Goal: Task Accomplishment & Management: Manage account settings

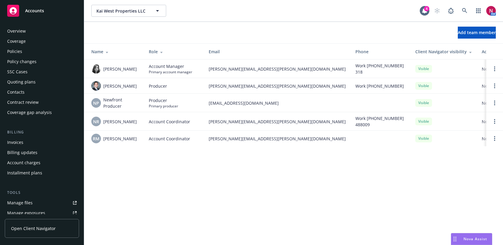
scroll to position [145, 0]
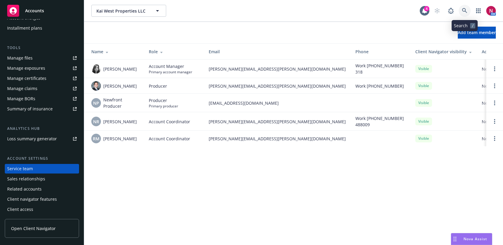
click at [463, 12] on icon at bounding box center [464, 10] width 5 height 5
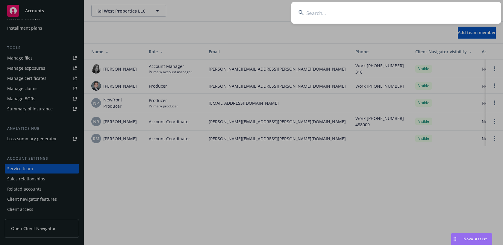
type input "c"
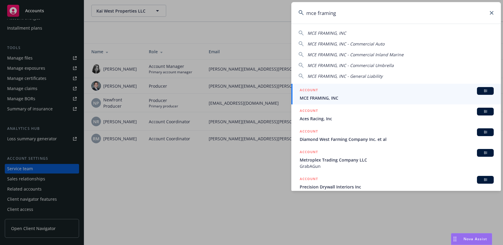
type input "mce framing"
click at [383, 89] on div "ACCOUNT BI" at bounding box center [397, 91] width 194 height 8
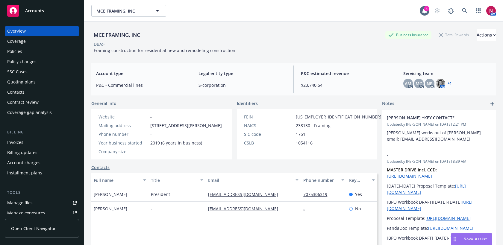
click at [37, 53] on div "Policies" at bounding box center [42, 52] width 70 height 10
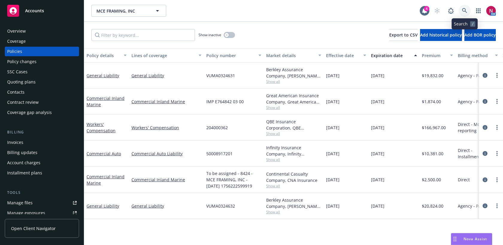
click at [466, 11] on icon at bounding box center [464, 10] width 5 height 5
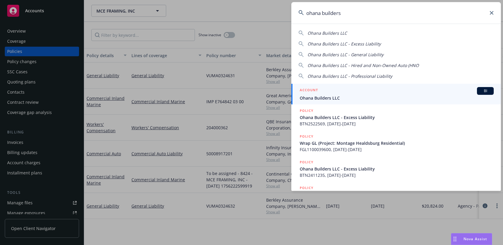
type input "ohana builders"
click at [360, 96] on span "Ohana Builders LLC" at bounding box center [397, 98] width 194 height 6
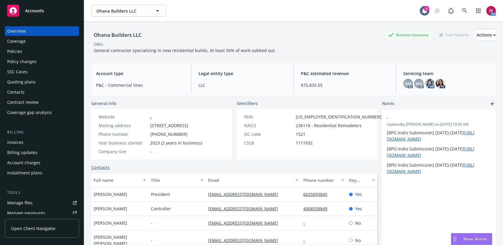
click at [25, 81] on div "Quoting plans" at bounding box center [21, 82] width 28 height 10
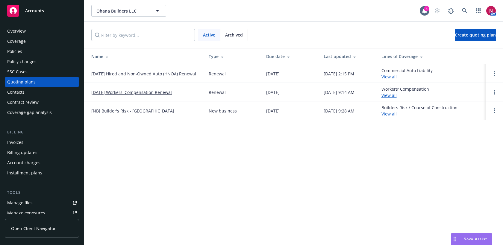
click at [123, 93] on link "[DATE] Workers' Compensation Renewal" at bounding box center [131, 92] width 81 height 6
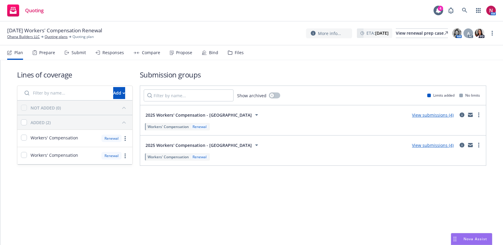
click at [70, 53] on div "Submit" at bounding box center [75, 53] width 21 height 14
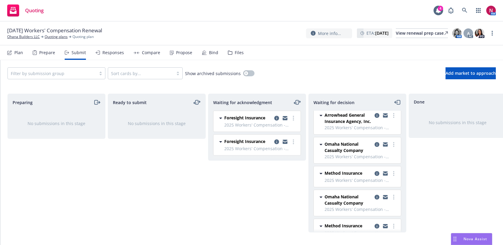
scroll to position [34, 0]
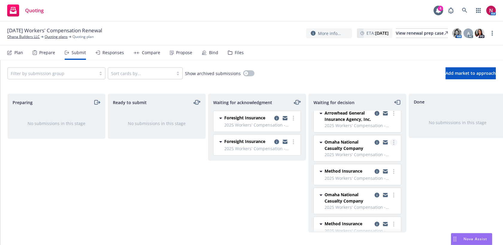
click at [394, 143] on circle "more" at bounding box center [393, 142] width 1 height 1
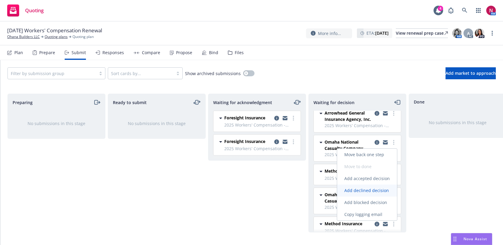
click at [378, 190] on span "Add declined decision" at bounding box center [366, 191] width 59 height 6
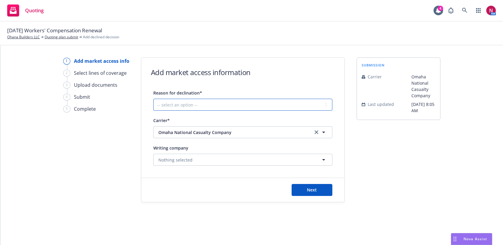
click at [249, 102] on select "-- select an option -- Cannot compete with other markets Carrier non-renewed Ca…" at bounding box center [242, 105] width 179 height 12
click at [153, 99] on select "-- select an option -- Cannot compete with other markets Carrier non-renewed Ca…" at bounding box center [242, 105] width 179 height 12
click at [244, 97] on div "Reason for declination* -- select an option -- Cannot compete with other market…" at bounding box center [242, 100] width 179 height 22
click at [244, 105] on select "-- select an option -- Cannot compete with other markets Carrier non-renewed Ca…" at bounding box center [242, 105] width 179 height 12
click at [153, 99] on select "-- select an option -- Cannot compete with other markets Carrier non-renewed Ca…" at bounding box center [242, 105] width 179 height 12
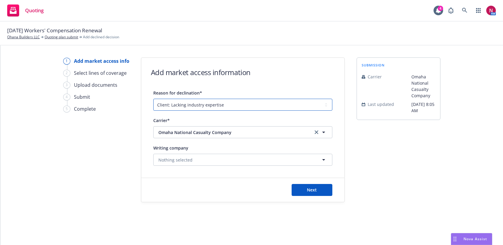
click at [248, 107] on select "-- select an option -- Cannot compete with other markets Carrier non-renewed Ca…" at bounding box center [242, 105] width 179 height 12
select select "DOES_NOT_FIT_UNDERWRITER_APPETITE"
click at [153, 99] on select "-- select an option -- Cannot compete with other markets Carrier non-renewed Ca…" at bounding box center [242, 105] width 179 height 12
click at [309, 191] on span "Next" at bounding box center [312, 190] width 10 height 6
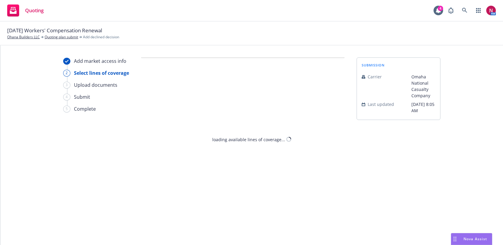
select select "DOES_NOT_FIT_UNDERWRITER_APPETITE"
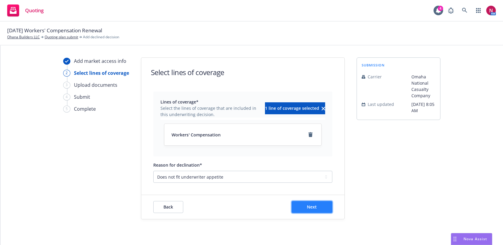
click at [309, 210] on button "Next" at bounding box center [312, 207] width 41 height 12
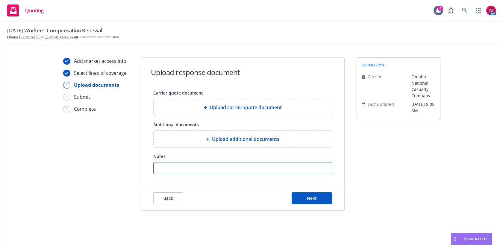
click at [286, 173] on input "Notes" at bounding box center [243, 168] width 179 height 11
paste input "It appears that underwriting has elected to decline this account due to the ins…"
type input "It appears that underwriting has elected to decline this account due to the ins…"
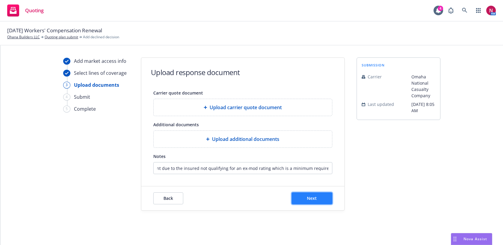
click at [317, 200] on button "Next" at bounding box center [312, 199] width 41 height 12
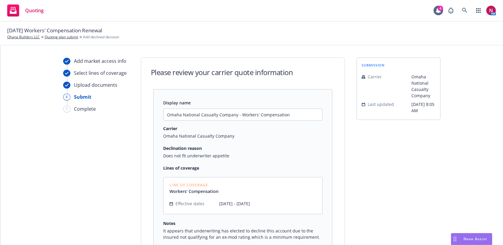
scroll to position [66, 0]
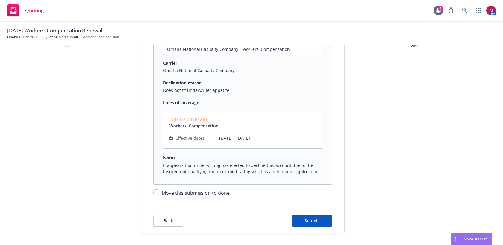
click at [181, 195] on span "Move this submission to done" at bounding box center [196, 193] width 68 height 7
click at [159, 195] on input "Move this submission to done" at bounding box center [156, 193] width 6 height 6
checkbox input "true"
click at [299, 218] on button "Submit" at bounding box center [312, 221] width 41 height 12
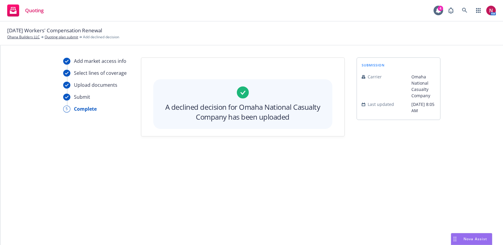
scroll to position [0, 0]
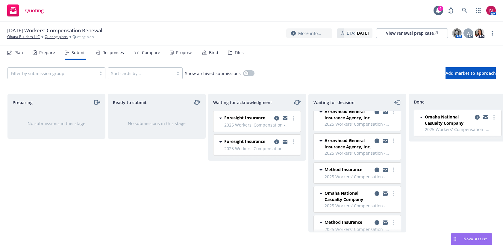
scroll to position [15, 0]
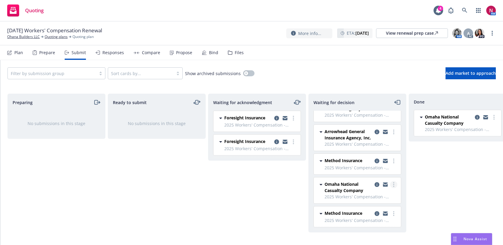
click at [395, 183] on link "more" at bounding box center [393, 184] width 7 height 7
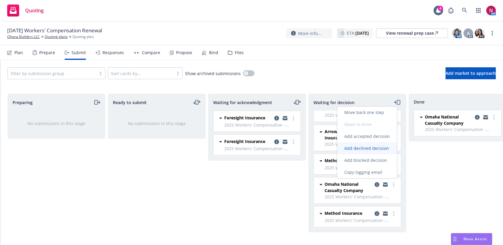
click at [373, 148] on span "Add declined decision" at bounding box center [366, 149] width 59 height 6
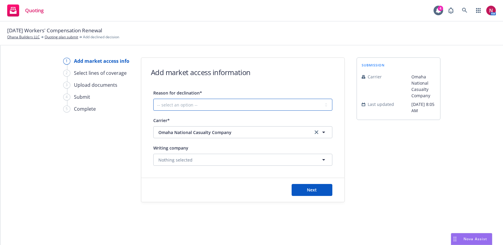
click at [233, 106] on select "-- select an option -- Cannot compete with other markets Carrier non-renewed Ca…" at bounding box center [242, 105] width 179 height 12
select select "DOES_NOT_FIT_UNDERWRITER_APPETITE"
click at [153, 99] on select "-- select an option -- Cannot compete with other markets Carrier non-renewed Ca…" at bounding box center [242, 105] width 179 height 12
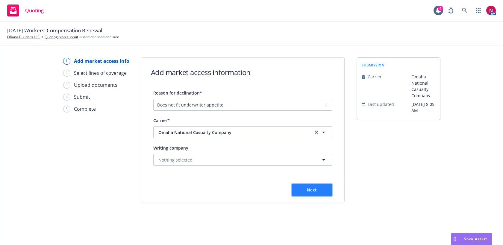
click at [309, 189] on span "Next" at bounding box center [312, 190] width 10 height 6
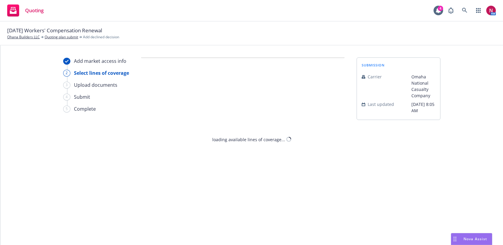
select select "DOES_NOT_FIT_UNDERWRITER_APPETITE"
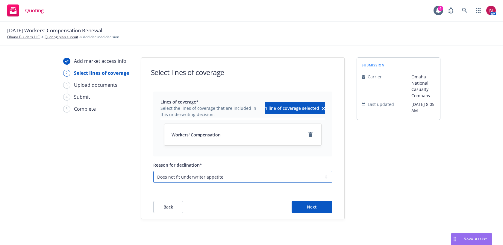
click at [267, 181] on select "-- select an option -- Cannot compete with other markets Carrier non-renewed Ca…" at bounding box center [242, 177] width 179 height 12
click at [306, 204] on button "Next" at bounding box center [312, 207] width 41 height 12
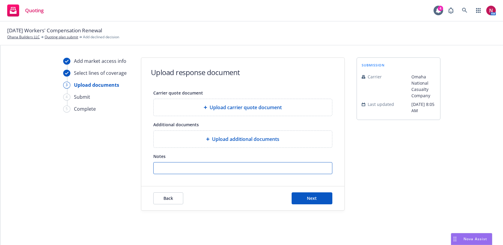
click at [260, 169] on input "Notes" at bounding box center [243, 168] width 179 height 11
paste input "It appears that underwriting has elected to decline this account due to the ins…"
type input "It appears that underwriting has elected to decline this account due to the ins…"
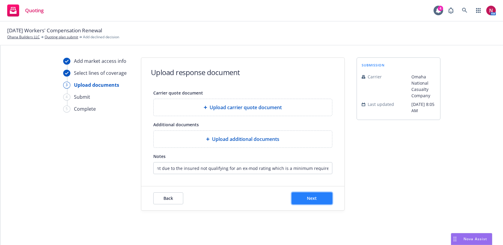
click at [314, 199] on span "Next" at bounding box center [312, 199] width 10 height 6
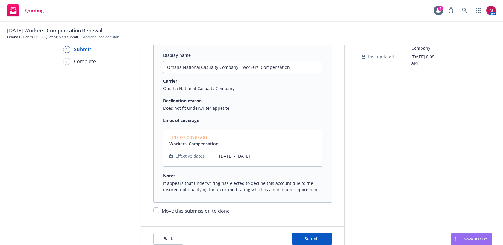
scroll to position [66, 0]
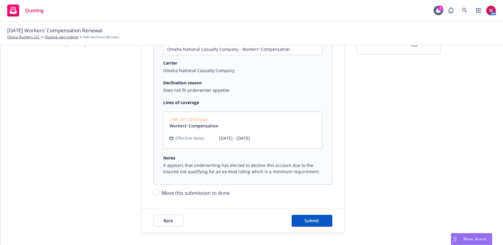
click at [206, 195] on span "Move this submission to done" at bounding box center [196, 193] width 68 height 7
click at [159, 195] on input "Move this submission to done" at bounding box center [156, 193] width 6 height 6
checkbox input "true"
click at [311, 221] on span "Submit" at bounding box center [312, 221] width 15 height 6
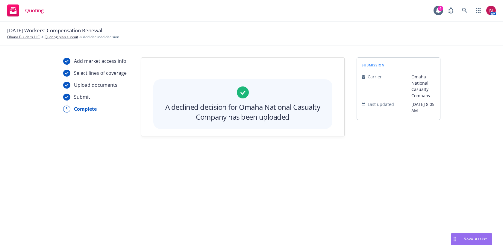
scroll to position [0, 0]
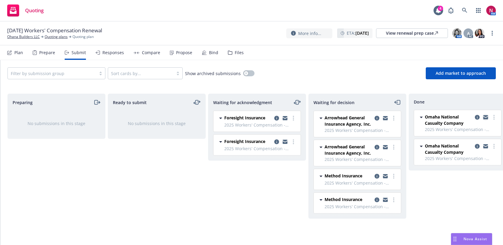
click at [486, 116] on icon "copy logging email" at bounding box center [486, 116] width 5 height 2
click at [16, 36] on link "Ohana Builders LLC" at bounding box center [23, 36] width 33 height 5
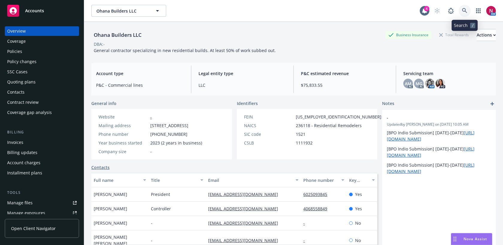
click at [462, 12] on link at bounding box center [465, 11] width 12 height 12
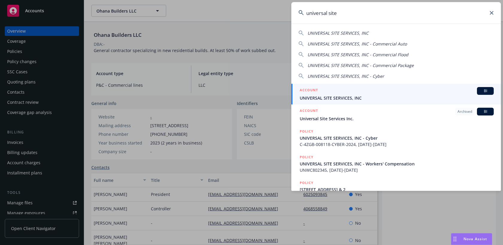
type input "universal site"
click at [368, 96] on span "UNIVERSAL SITE SERVICES, INC" at bounding box center [397, 98] width 194 height 6
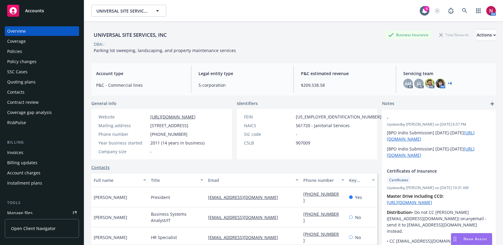
click at [26, 83] on div "Quoting plans" at bounding box center [21, 82] width 28 height 10
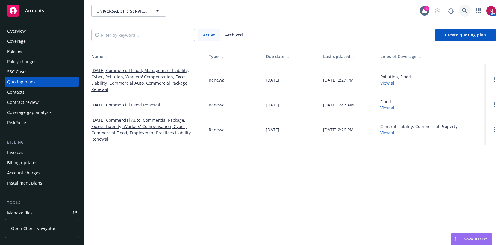
click at [467, 9] on icon at bounding box center [464, 10] width 5 height 5
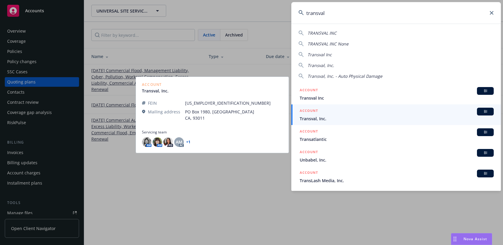
type input "transval"
click at [368, 113] on div "ACCOUNT BI" at bounding box center [397, 112] width 194 height 8
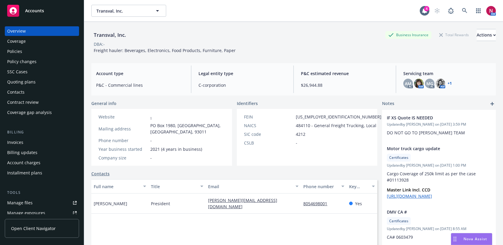
click at [29, 53] on div "Policies" at bounding box center [42, 52] width 70 height 10
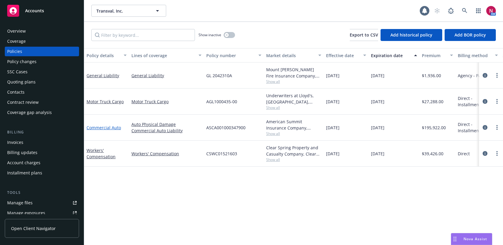
click at [104, 128] on link "Commercial Auto" at bounding box center [104, 128] width 34 height 6
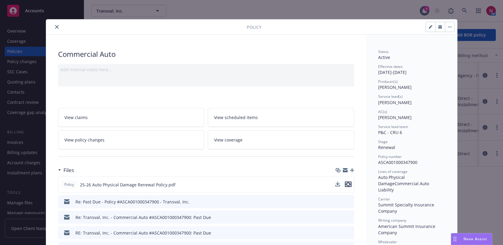
click at [348, 183] on icon "preview file" at bounding box center [348, 184] width 5 height 4
click at [59, 23] on div at bounding box center [148, 26] width 198 height 7
click at [55, 28] on icon "close" at bounding box center [57, 27] width 4 height 4
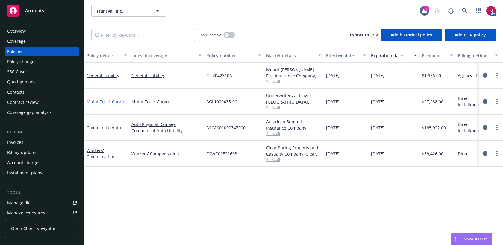
click at [101, 99] on link "Motor Truck Cargo" at bounding box center [105, 102] width 37 height 6
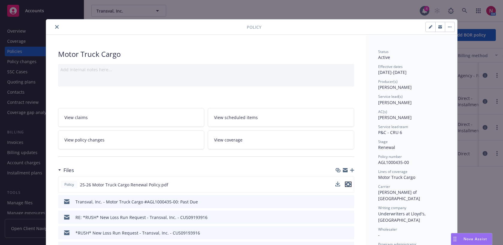
click at [349, 183] on icon "preview file" at bounding box center [348, 184] width 5 height 4
click at [56, 28] on icon "close" at bounding box center [57, 27] width 4 height 4
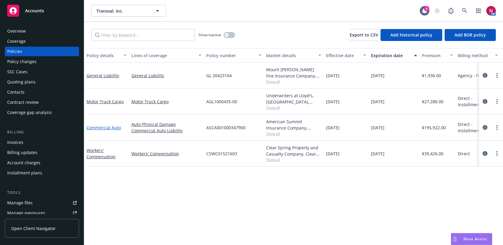
click at [109, 128] on link "Commercial Auto" at bounding box center [104, 128] width 34 height 6
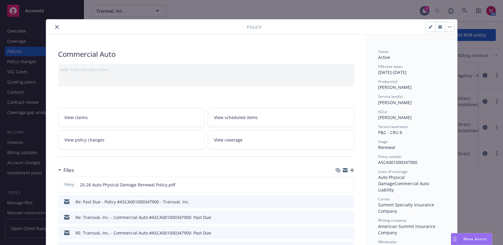
scroll to position [18, 0]
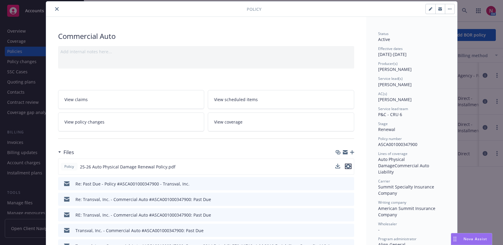
click at [348, 166] on icon "preview file" at bounding box center [348, 166] width 5 height 4
click at [56, 9] on icon "close" at bounding box center [57, 9] width 4 height 4
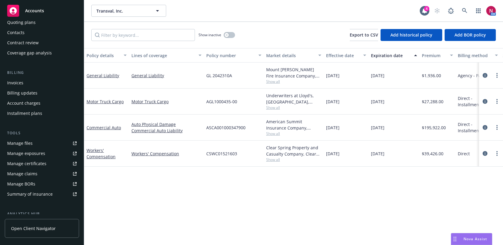
scroll to position [62, 0]
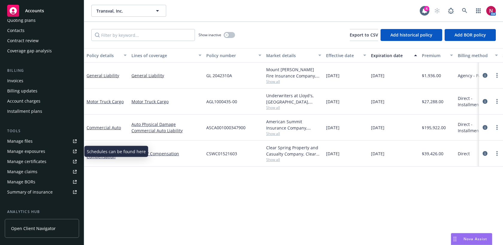
click at [28, 152] on div "Manage exposures" at bounding box center [26, 152] width 38 height 10
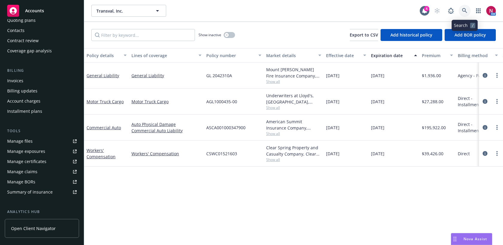
click at [461, 8] on link at bounding box center [465, 11] width 12 height 12
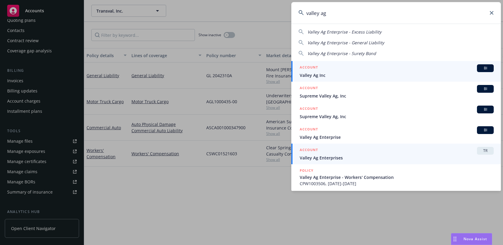
scroll to position [36, 0]
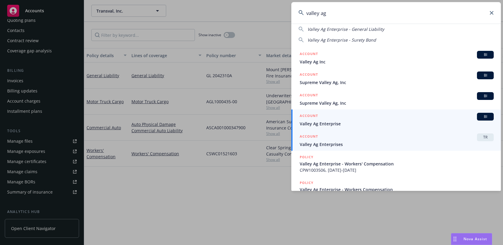
type input "valley ag"
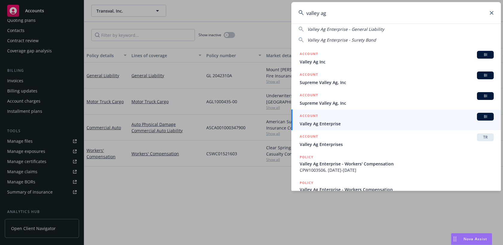
click at [381, 120] on div "ACCOUNT BI" at bounding box center [397, 117] width 194 height 8
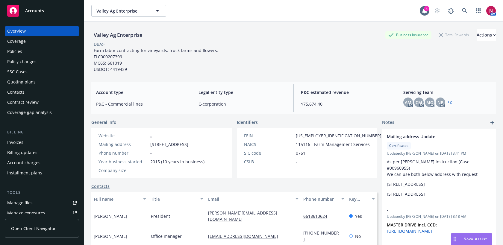
click at [32, 53] on div "Policies" at bounding box center [42, 52] width 70 height 10
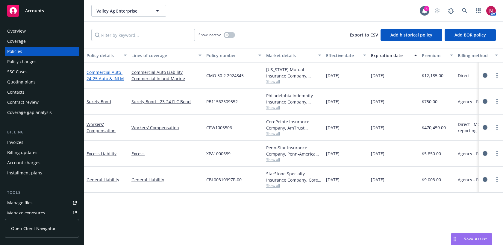
click at [96, 79] on span "- 24-25 Auto & INLM" at bounding box center [105, 76] width 37 height 12
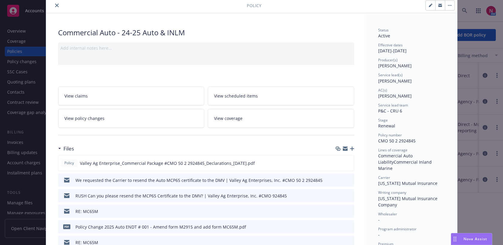
scroll to position [60, 0]
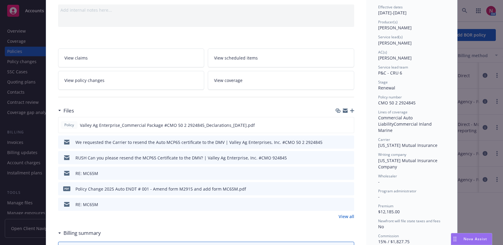
click at [347, 158] on icon "preview file" at bounding box center [348, 158] width 5 height 4
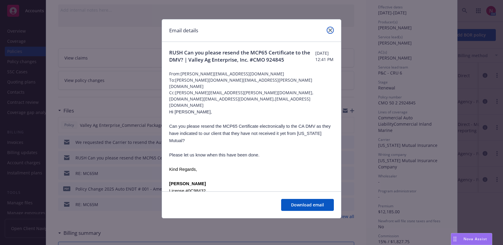
click at [330, 31] on icon "close" at bounding box center [331, 30] width 4 height 4
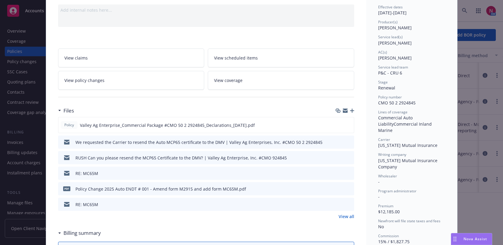
click at [350, 205] on icon "preview file" at bounding box center [348, 204] width 5 height 4
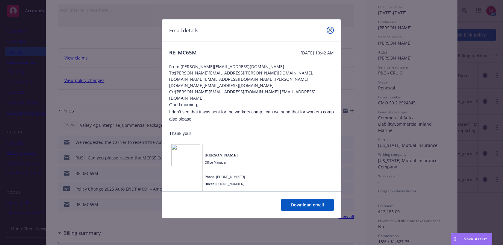
click at [332, 31] on icon "close" at bounding box center [331, 30] width 4 height 4
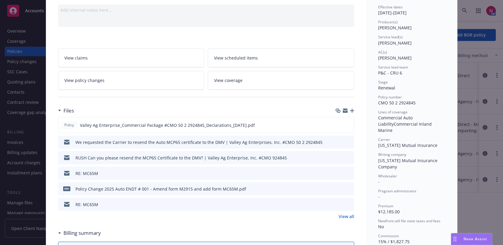
click at [345, 218] on link "View all" at bounding box center [347, 217] width 16 height 6
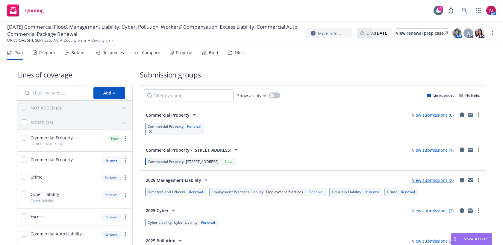
click at [76, 57] on div "Submit" at bounding box center [75, 53] width 21 height 14
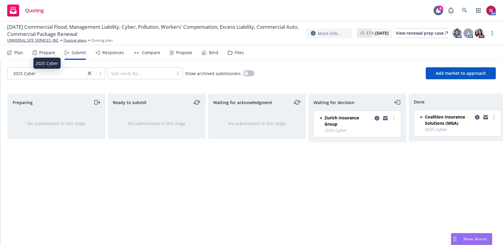
click at [43, 73] on div "2025 Cyber" at bounding box center [47, 73] width 72 height 6
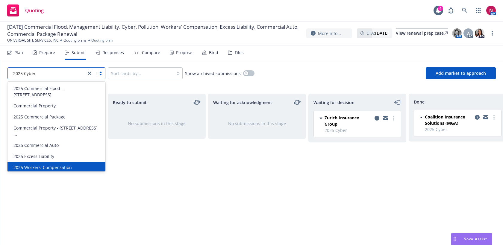
click at [58, 162] on div "2025 Workers' Compensation" at bounding box center [56, 167] width 98 height 11
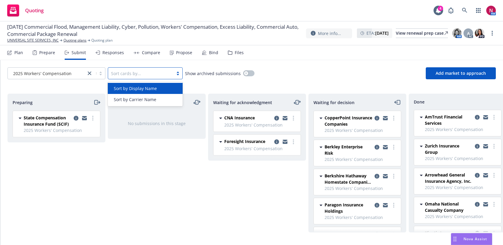
click at [163, 73] on div at bounding box center [140, 73] width 59 height 7
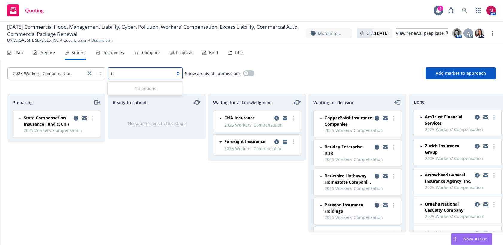
type input "i"
type input "s"
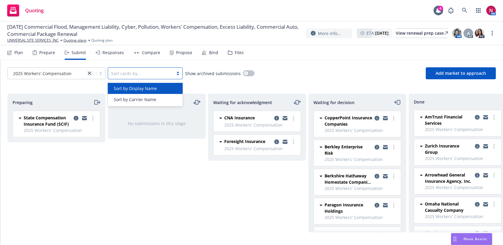
click at [352, 73] on div "2025 Workers' Compensation option Sort by Display Name focused, 1 of 2. 2 resul…" at bounding box center [251, 73] width 489 height 12
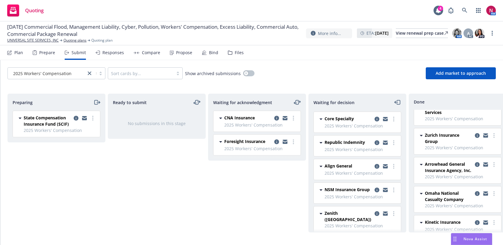
scroll to position [20, 0]
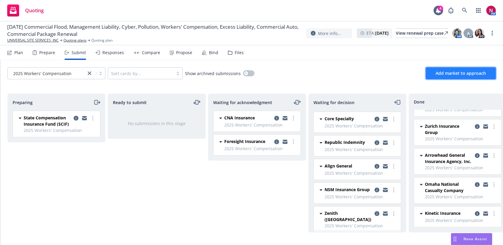
click at [444, 74] on span "Add market to approach" at bounding box center [461, 73] width 50 height 6
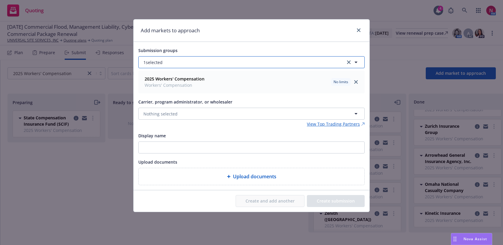
click at [173, 60] on button "1 selected" at bounding box center [251, 62] width 227 height 12
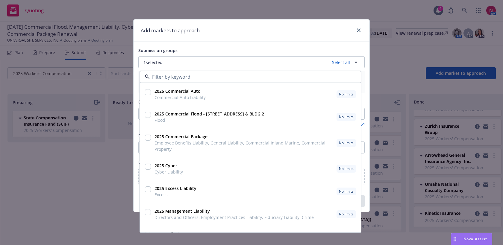
click at [206, 47] on div "Submission groups" at bounding box center [251, 50] width 227 height 7
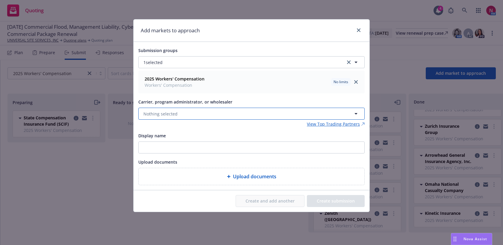
click at [190, 114] on button "Nothing selected" at bounding box center [251, 114] width 227 height 12
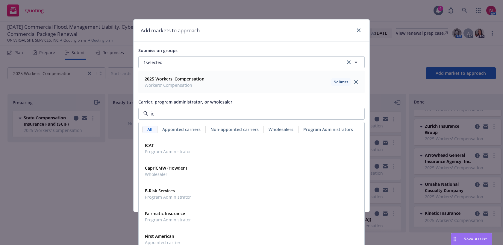
type input "icw"
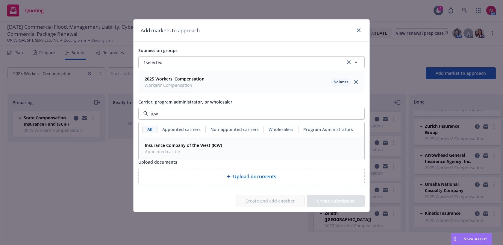
click at [198, 145] on strong "Insurance Company of the West (ICW)" at bounding box center [183, 146] width 77 height 6
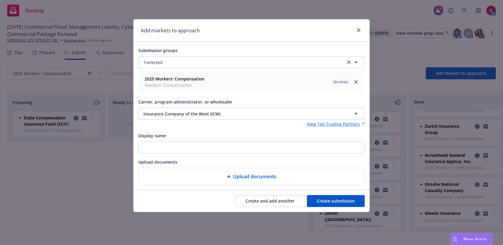
click at [340, 203] on button "Create submission" at bounding box center [336, 201] width 58 height 12
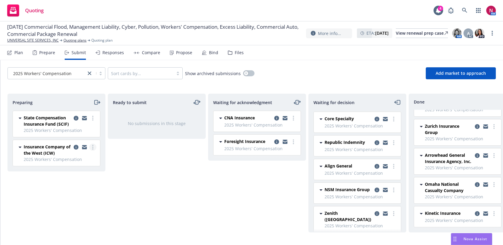
click at [92, 148] on link "more" at bounding box center [92, 147] width 7 height 7
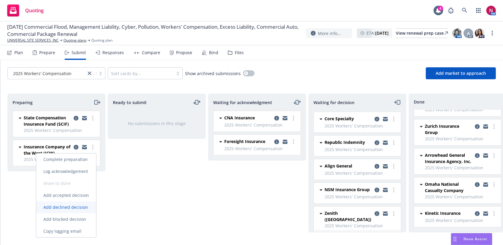
click at [81, 205] on span "Add declined decision" at bounding box center [65, 208] width 59 height 6
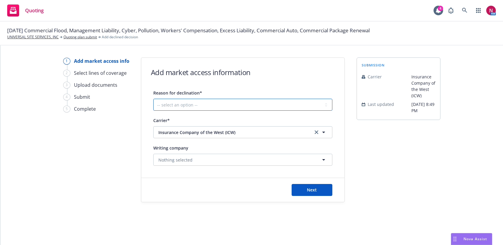
click at [223, 103] on select "-- select an option -- Cannot compete with other markets Carrier non-renewed Ca…" at bounding box center [242, 105] width 179 height 12
select select "DOES_NOT_FIT_UNDERWRITER_APPETITE"
click at [153, 99] on select "-- select an option -- Cannot compete with other markets Carrier non-renewed Ca…" at bounding box center [242, 105] width 179 height 12
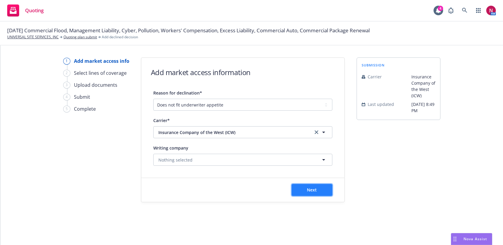
click at [311, 187] on button "Next" at bounding box center [312, 190] width 41 height 12
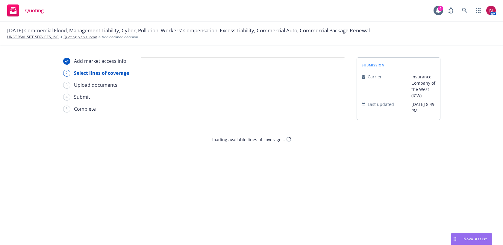
select select "DOES_NOT_FIT_UNDERWRITER_APPETITE"
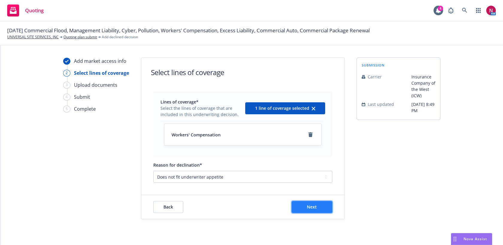
click at [309, 210] on span "Next" at bounding box center [312, 207] width 10 height 6
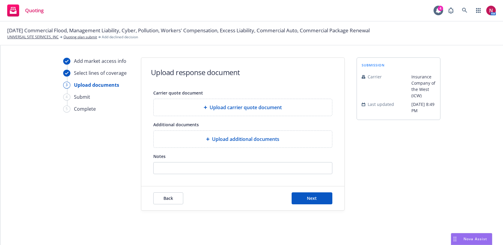
click at [280, 157] on div "Notes" at bounding box center [242, 156] width 179 height 7
click at [282, 167] on input "Notes" at bounding box center [243, 168] width 179 height 11
paste input "Risk has operations which do not meet our underwriting appetite"
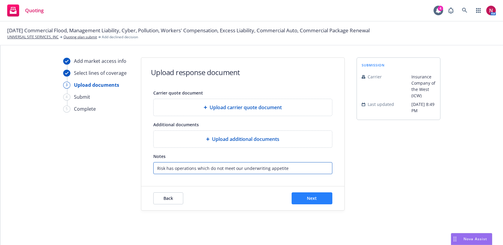
type input "Risk has operations which do not meet our underwriting appetite"
click at [303, 193] on button "Next" at bounding box center [312, 199] width 41 height 12
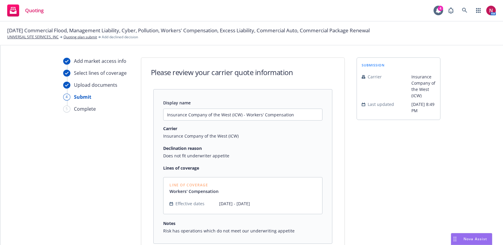
scroll to position [59, 0]
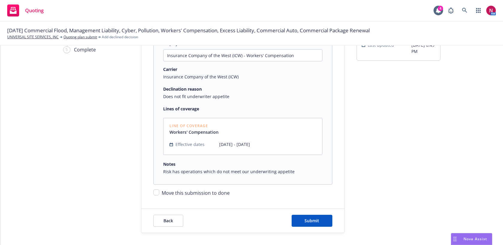
click at [212, 195] on span "Move this submission to done" at bounding box center [196, 193] width 68 height 7
click at [159, 195] on input "Move this submission to done" at bounding box center [156, 193] width 6 height 6
checkbox input "true"
click at [312, 220] on span "Submit" at bounding box center [312, 221] width 15 height 6
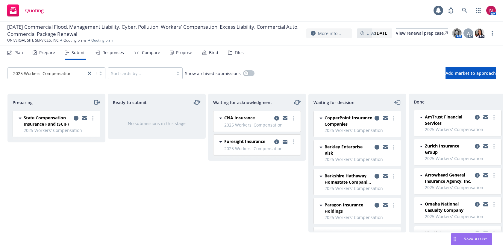
click at [106, 54] on div "Responses" at bounding box center [113, 52] width 22 height 5
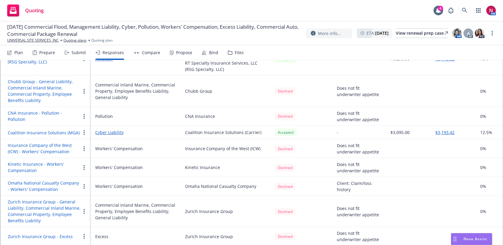
scroll to position [187, 0]
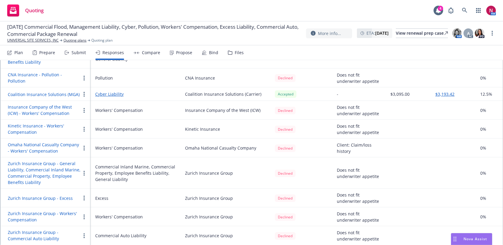
click at [84, 109] on icon "button" at bounding box center [84, 110] width 1 height 5
click at [105, 148] on span "Copy logging email" at bounding box center [107, 146] width 52 height 6
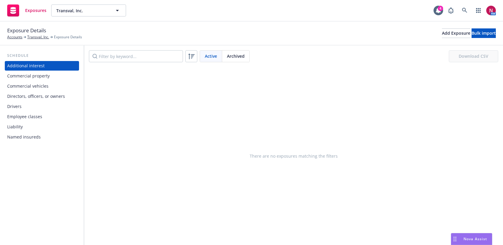
click at [50, 104] on div "Drivers" at bounding box center [42, 107] width 70 height 10
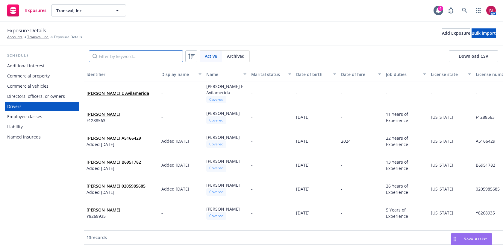
click at [112, 58] on input "Filter by keyword..." at bounding box center [136, 56] width 94 height 12
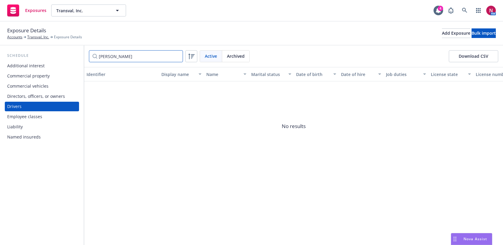
drag, startPoint x: 134, startPoint y: 58, endPoint x: 80, endPoint y: 58, distance: 53.9
click at [80, 58] on div "Schedule Additional interest Commercial property Commercial vehicles Directors,…" at bounding box center [251, 146] width 503 height 200
type input "s"
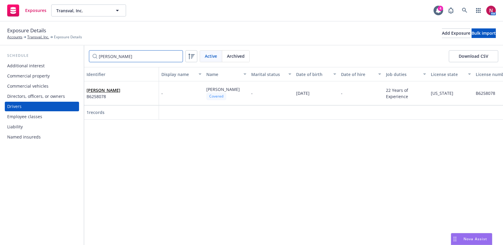
type input "joseph"
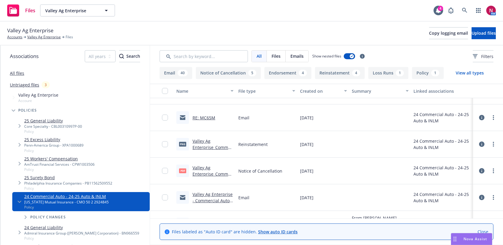
scroll to position [217, 0]
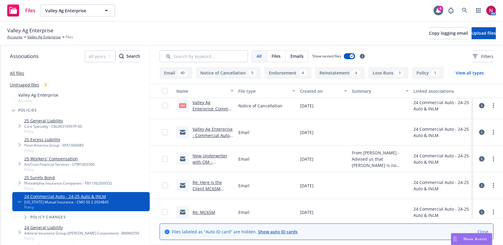
click at [214, 133] on link "Valley Ag Enterprise - Commercial Auto #CMO 50 2 2924845: NOC eff 08-02-2025" at bounding box center [213, 141] width 40 height 31
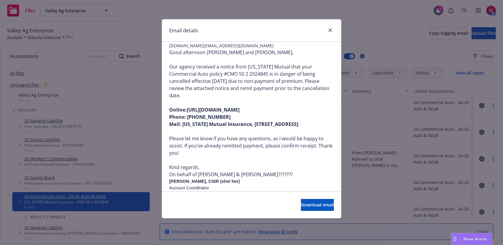
scroll to position [63, 0]
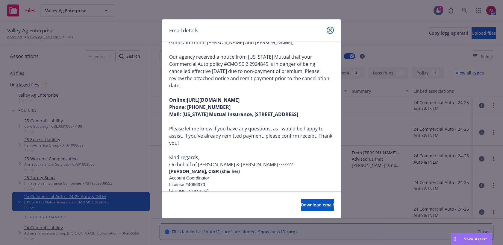
click at [328, 28] on link "close" at bounding box center [330, 30] width 7 height 7
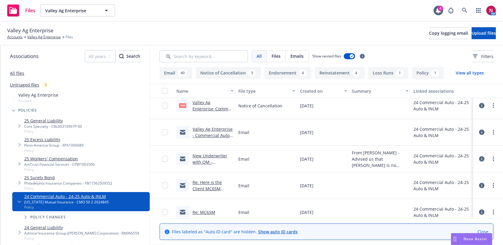
click at [209, 162] on link "New Underwriter with OM - Elise George: Elise.George@ormutual.com .msg" at bounding box center [211, 181] width 36 height 56
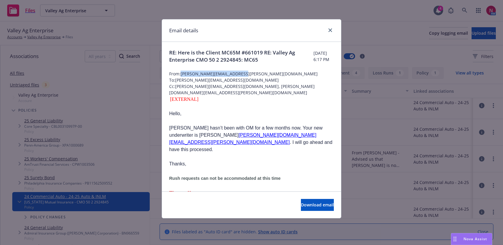
drag, startPoint x: 182, startPoint y: 74, endPoint x: 243, endPoint y: 74, distance: 60.5
click at [243, 74] on span "From: Taylor.Bradley@ormutual.com" at bounding box center [251, 74] width 165 height 6
copy span "Taylor.Bradley@ormutual.com"
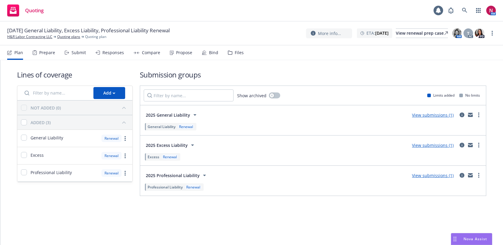
click at [114, 55] on div "Responses" at bounding box center [113, 52] width 22 height 5
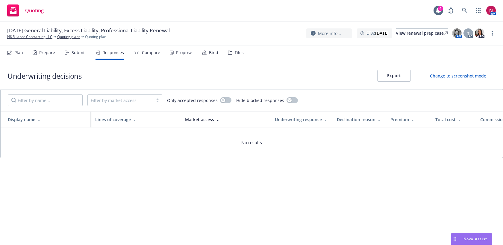
click at [77, 53] on div "Submit" at bounding box center [79, 52] width 14 height 5
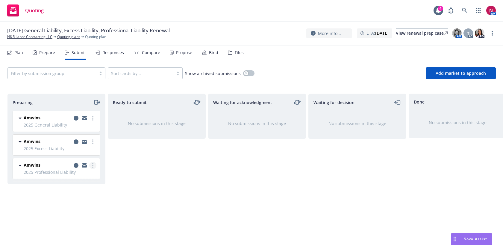
click at [93, 166] on link "more" at bounding box center [92, 165] width 7 height 7
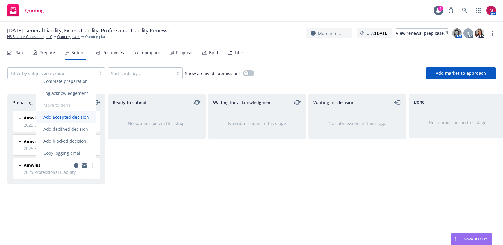
click at [87, 119] on span "Add accepted decision" at bounding box center [66, 117] width 60 height 6
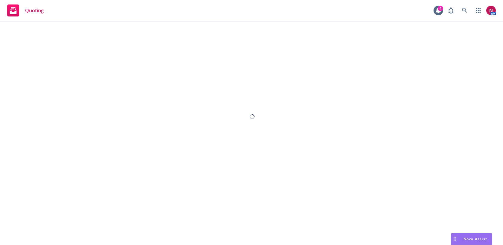
select select "12"
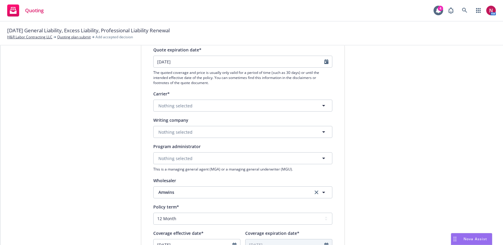
scroll to position [73, 0]
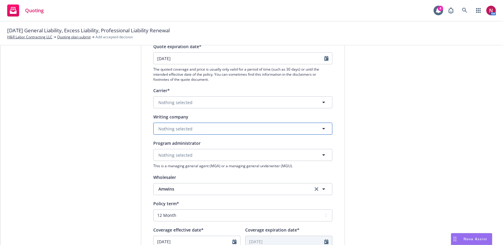
click at [230, 131] on button "Nothing selected" at bounding box center [242, 129] width 179 height 12
click at [219, 131] on button "Nothing selected" at bounding box center [242, 129] width 179 height 12
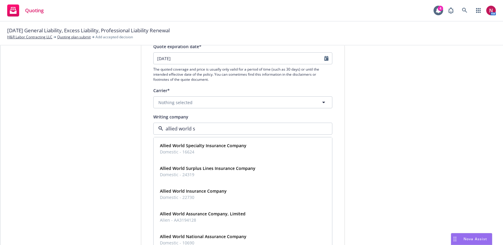
type input "allied world su"
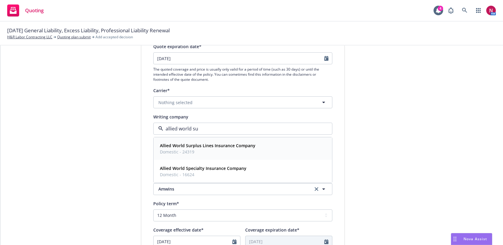
click at [208, 147] on strong "Allied World Surplus Lines Insurance Company" at bounding box center [208, 146] width 96 height 6
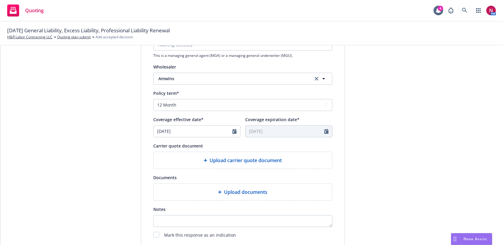
scroll to position [199, 0]
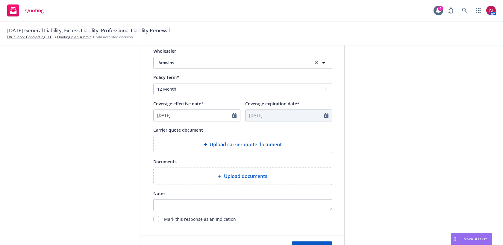
click at [284, 149] on div "Upload carrier quote document" at bounding box center [243, 144] width 179 height 17
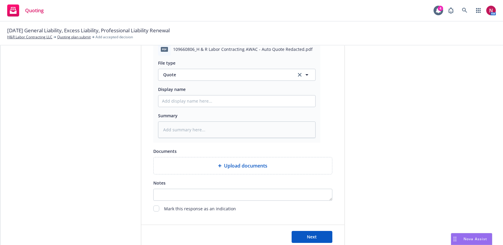
scroll to position [313, 0]
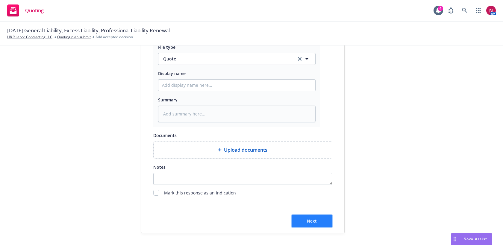
click at [310, 222] on span "Next" at bounding box center [312, 221] width 10 height 6
type textarea "x"
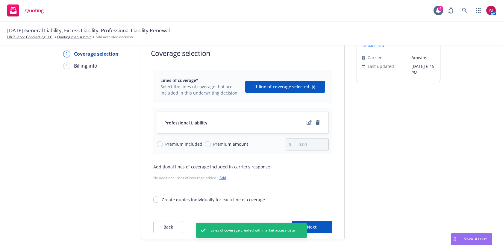
scroll to position [25, 0]
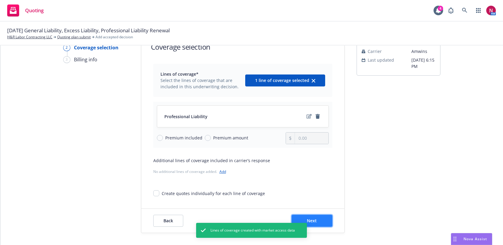
click at [321, 217] on button "Next" at bounding box center [312, 221] width 41 height 12
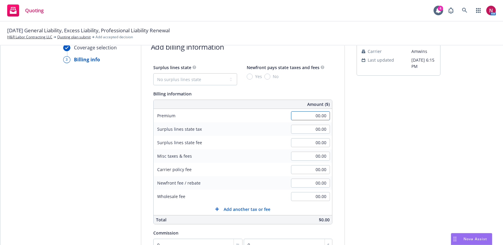
click at [313, 114] on input "00.00" at bounding box center [310, 115] width 39 height 9
paste input "8,732"
type input "8,732.00"
click at [335, 102] on div "Surplus lines state No surplus lines state [US_STATE] [US_STATE] [US_STATE] [US…" at bounding box center [242, 183] width 203 height 238
click at [217, 78] on select "No surplus lines state [US_STATE] [US_STATE] [US_STATE] [US_STATE] [US_STATE] […" at bounding box center [195, 79] width 84 height 12
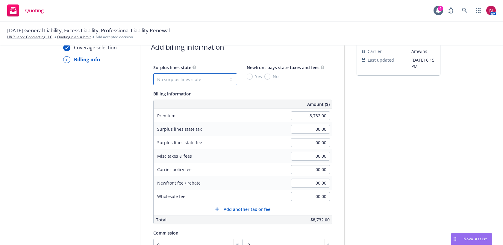
select select "CA"
click at [153, 73] on select "No surplus lines state Alaska Alabama Arkansas Arizona California Colorado Conn…" at bounding box center [195, 79] width 84 height 12
type input "261.96"
type input "15.72"
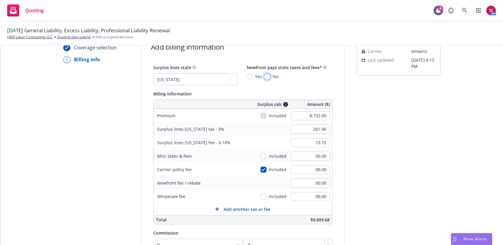
click at [267, 76] on input "No" at bounding box center [268, 77] width 6 height 6
radio input "true"
click at [292, 195] on input "00.00" at bounding box center [310, 196] width 39 height 9
type input "350.00"
click at [337, 195] on div "Surplus lines state No surplus lines state Alaska Alabama Arkansas Arizona Cali…" at bounding box center [242, 183] width 203 height 238
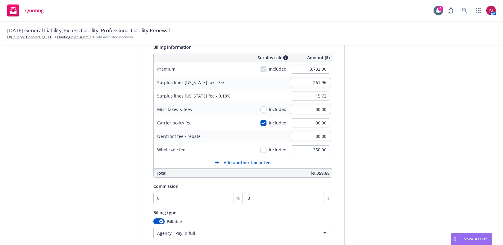
scroll to position [126, 0]
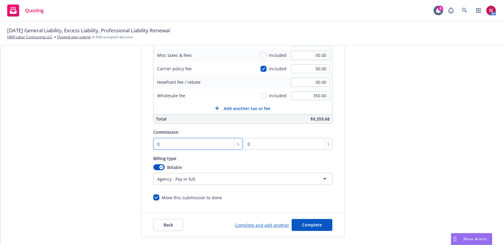
click at [188, 142] on input "0" at bounding box center [198, 144] width 90 height 12
type input "1"
type input "87.32"
type input "10"
type input "873.2"
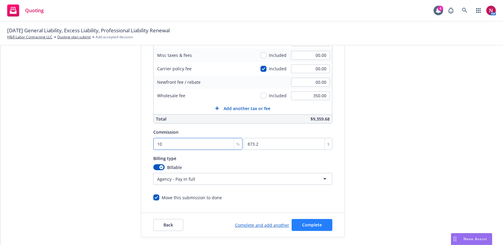
type input "10"
click at [308, 226] on span "Complete" at bounding box center [312, 225] width 20 height 6
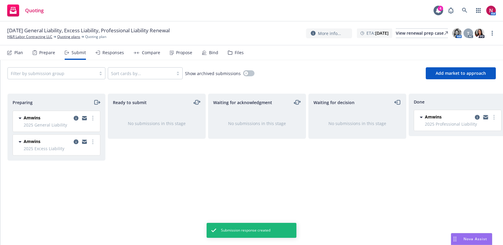
click at [486, 117] on icon "copy logging email" at bounding box center [486, 116] width 5 height 2
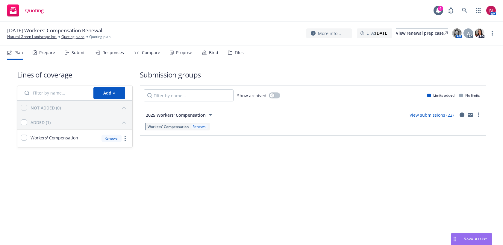
click at [73, 55] on div "Submit" at bounding box center [79, 52] width 14 height 5
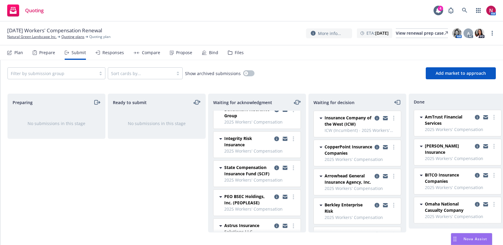
scroll to position [102, 0]
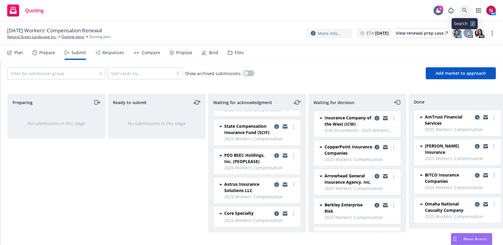
click at [463, 8] on icon at bounding box center [464, 10] width 5 height 5
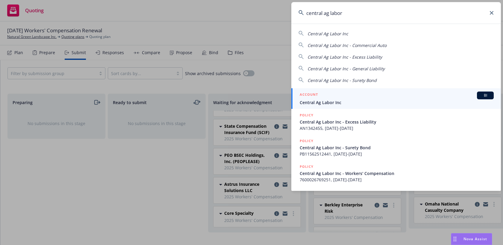
type input "central ag labor"
click at [391, 96] on div "ACCOUNT BI" at bounding box center [397, 96] width 194 height 8
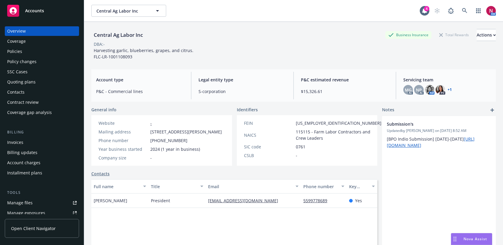
click at [19, 51] on div "Policies" at bounding box center [14, 52] width 15 height 10
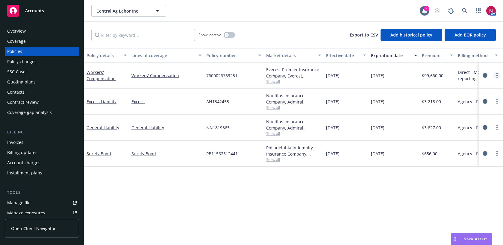
click at [496, 76] on link "more" at bounding box center [497, 75] width 7 height 7
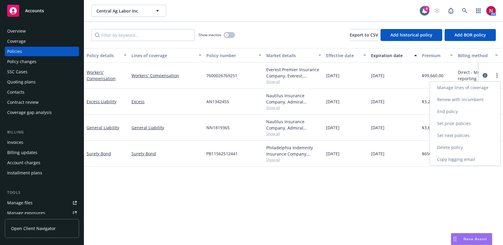
click at [466, 161] on link "Copy logging email" at bounding box center [465, 160] width 70 height 12
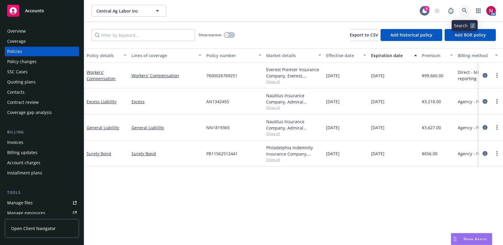
click at [468, 10] on link at bounding box center [465, 11] width 12 height 12
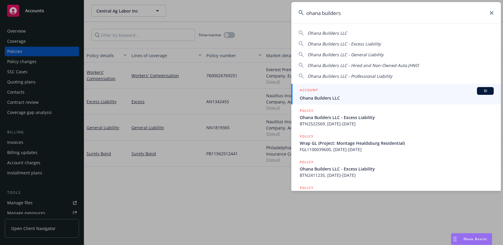
type input "ohana builders"
click at [389, 92] on div "ACCOUNT BI" at bounding box center [397, 91] width 194 height 8
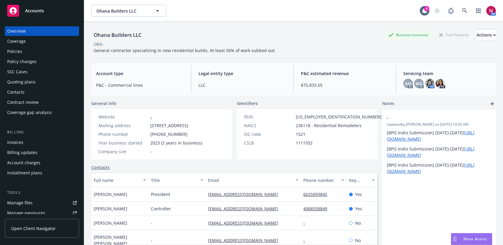
click at [26, 50] on div "Policies" at bounding box center [42, 52] width 70 height 10
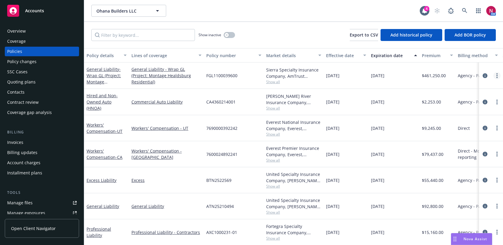
click at [499, 74] on link "more" at bounding box center [497, 75] width 7 height 7
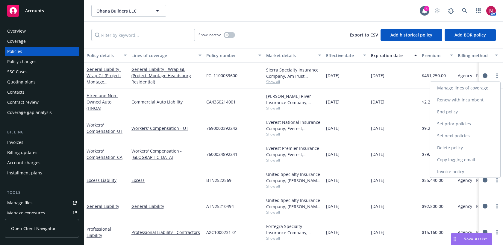
click at [472, 158] on link "Copy logging email" at bounding box center [465, 160] width 70 height 12
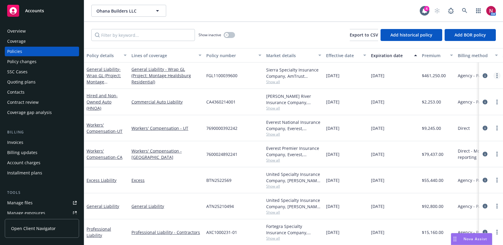
click at [494, 74] on link "more" at bounding box center [497, 75] width 7 height 7
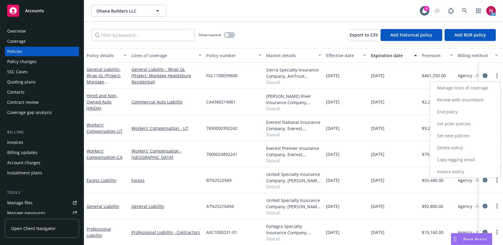
click at [460, 111] on link "End policy" at bounding box center [465, 112] width 70 height 12
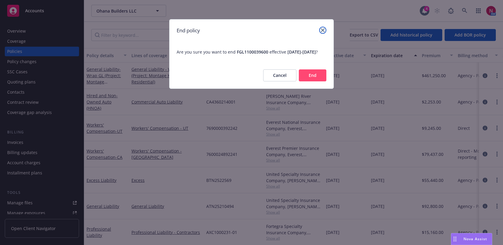
click at [323, 31] on icon "close" at bounding box center [323, 30] width 4 height 4
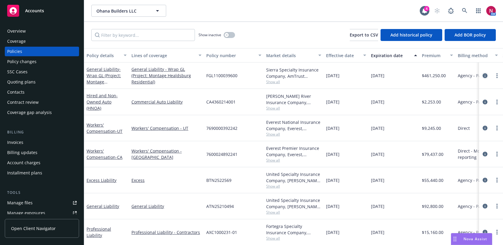
click at [487, 75] on icon "circleInformation" at bounding box center [485, 75] width 5 height 5
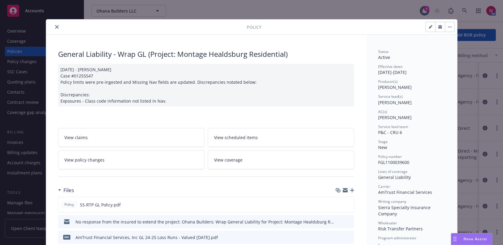
click at [449, 29] on button "button" at bounding box center [450, 27] width 10 height 10
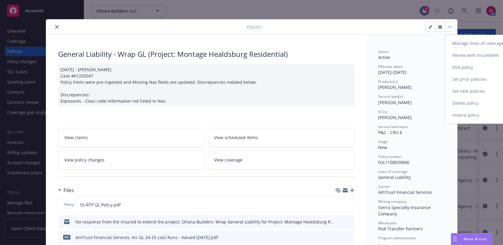
click at [453, 67] on link "End policy" at bounding box center [481, 67] width 70 height 12
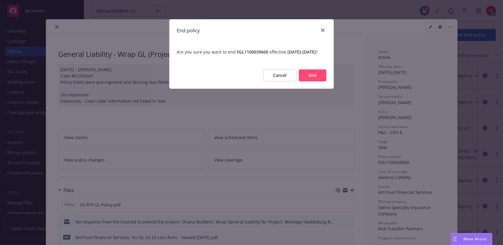
click at [315, 78] on button "End" at bounding box center [313, 76] width 28 height 12
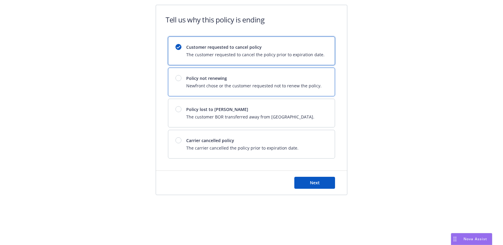
click at [283, 90] on div "Policy not renewing Newfront chose or the customer requested not to renew the p…" at bounding box center [251, 82] width 167 height 28
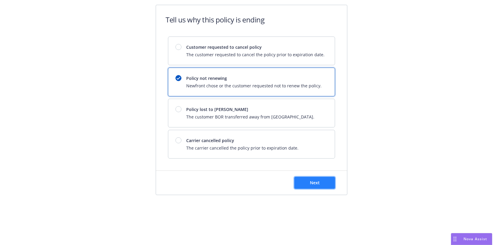
click at [307, 183] on button "Next" at bounding box center [315, 183] width 41 height 12
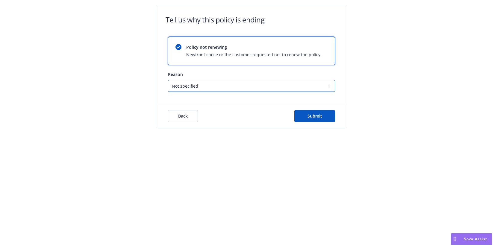
click at [245, 85] on select "Not specified Service Pricing Buyer change M&A, Bankruptcy, or Out of business …" at bounding box center [251, 86] width 167 height 12
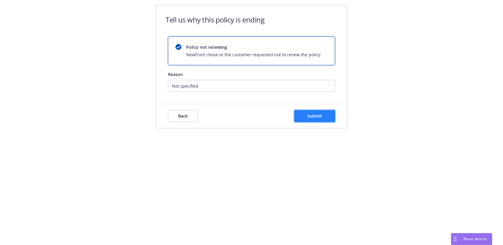
click at [333, 120] on button "Submit" at bounding box center [315, 116] width 41 height 12
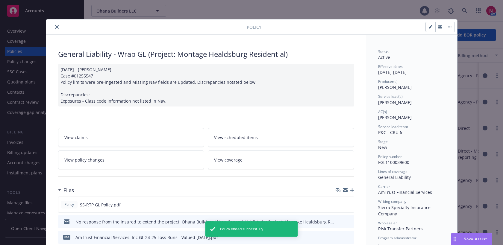
scroll to position [18, 0]
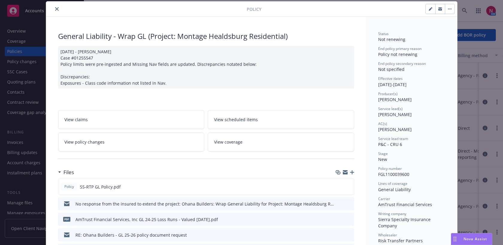
click at [55, 9] on icon "close" at bounding box center [57, 9] width 4 height 4
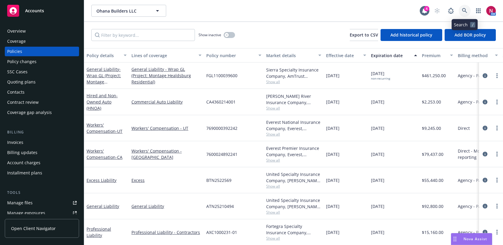
click at [467, 11] on icon at bounding box center [464, 10] width 5 height 5
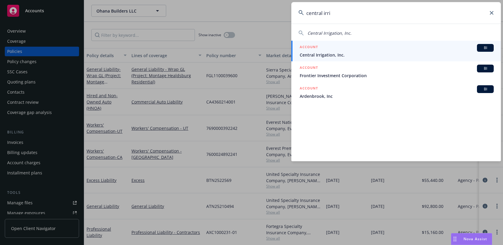
drag, startPoint x: 338, startPoint y: 15, endPoint x: 276, endPoint y: 13, distance: 62.1
click at [276, 13] on div "central irri Central Irrigation, Inc. ACCOUNT BI Central Irrigation, Inc. ACCOU…" at bounding box center [251, 122] width 503 height 245
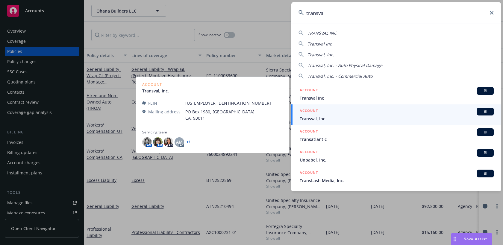
type input "transval"
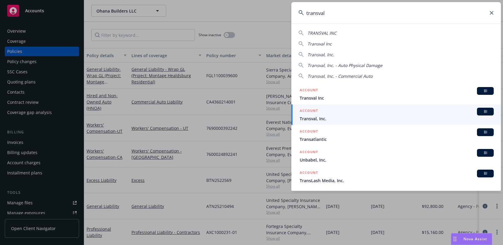
click at [328, 117] on span "Transval, Inc." at bounding box center [397, 119] width 194 height 6
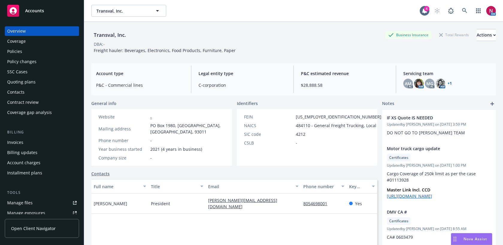
click at [15, 49] on div "Policies" at bounding box center [14, 52] width 15 height 10
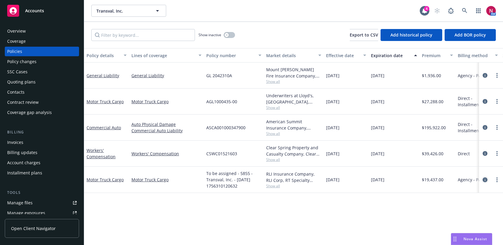
click at [483, 180] on icon "circleInformation" at bounding box center [485, 180] width 5 height 5
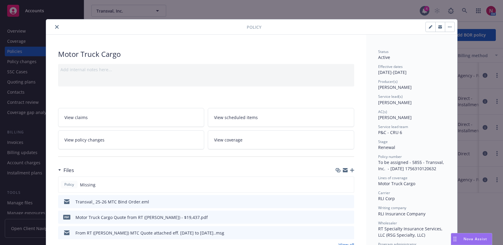
click at [353, 171] on icon "button" at bounding box center [352, 170] width 4 height 4
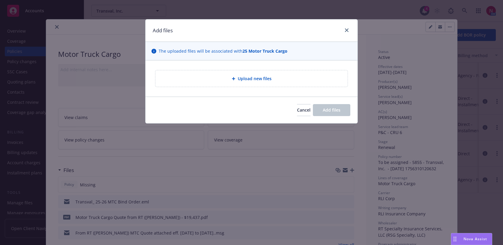
click at [266, 63] on div "Upload new files" at bounding box center [252, 79] width 212 height 36
click at [266, 77] on span "Upload new files" at bounding box center [255, 79] width 34 height 6
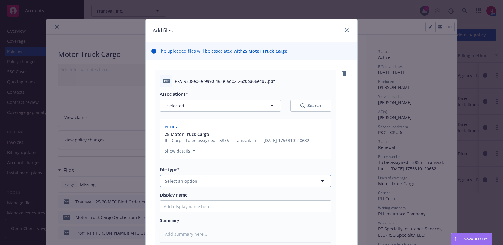
click at [216, 179] on button "Select an option" at bounding box center [245, 181] width 171 height 12
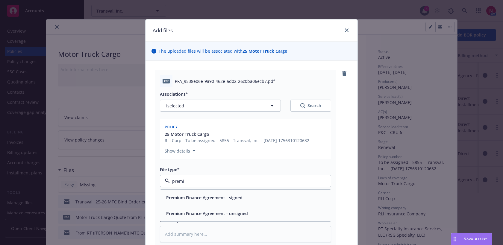
type input "premiu"
click at [227, 198] on span "Premium Finance Agreement - signed" at bounding box center [204, 198] width 76 height 6
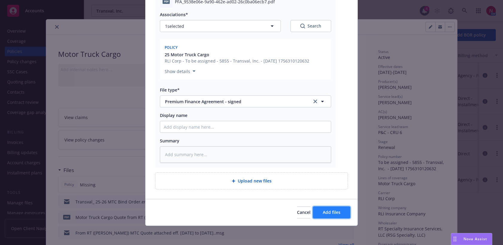
click at [331, 215] on span "Add files" at bounding box center [332, 213] width 18 height 6
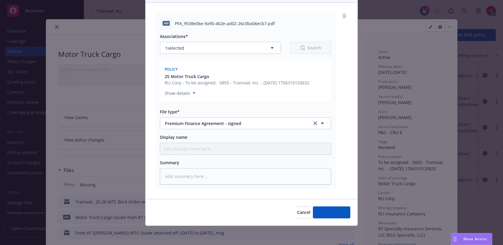
scroll to position [58, 0]
type textarea "x"
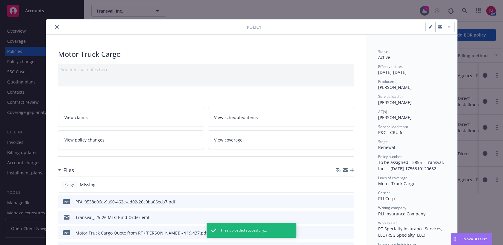
click at [348, 167] on div "Files" at bounding box center [206, 170] width 296 height 13
click at [347, 169] on icon "button" at bounding box center [345, 169] width 5 height 2
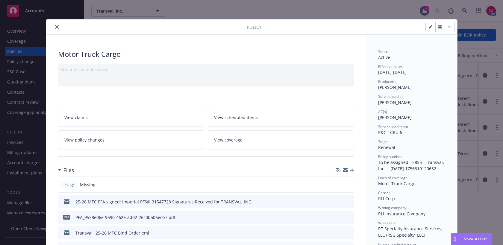
click at [56, 26] on icon "close" at bounding box center [57, 27] width 4 height 4
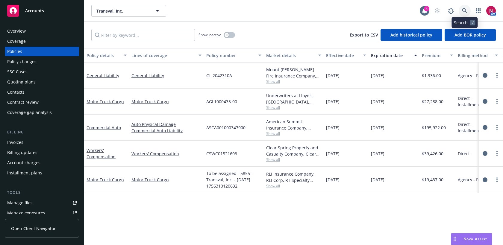
click at [464, 7] on link at bounding box center [465, 11] width 12 height 12
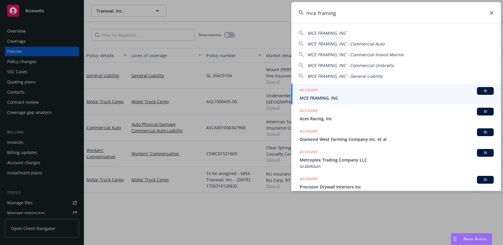
type input "mce framing"
click at [355, 93] on div "ACCOUNT BI" at bounding box center [397, 91] width 194 height 8
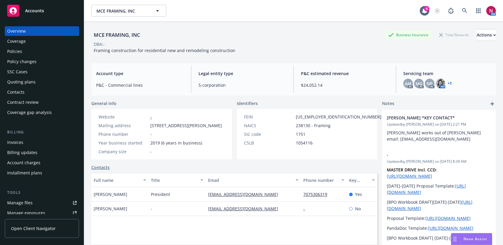
click at [31, 50] on div "Policies" at bounding box center [42, 52] width 70 height 10
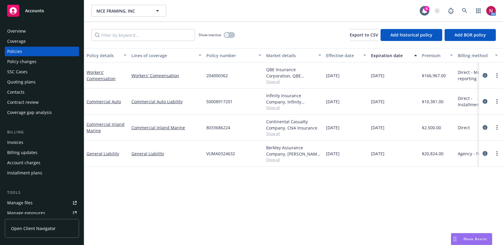
click at [484, 152] on icon "circleInformation" at bounding box center [485, 153] width 5 height 5
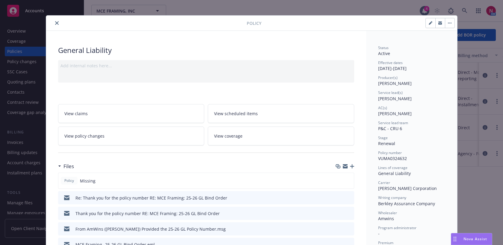
scroll to position [5, 0]
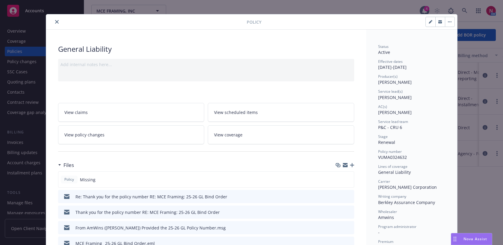
click at [351, 164] on icon "button" at bounding box center [352, 165] width 4 height 4
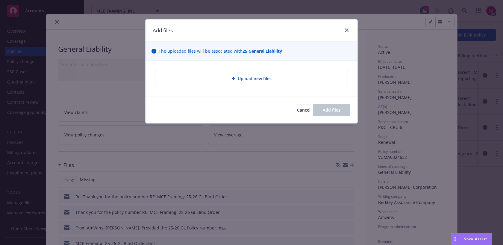
click at [241, 82] on div "Upload new files" at bounding box center [251, 78] width 183 height 7
type textarea "x"
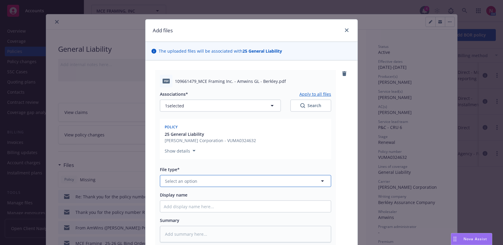
click at [262, 186] on button "Select an option" at bounding box center [245, 181] width 171 height 12
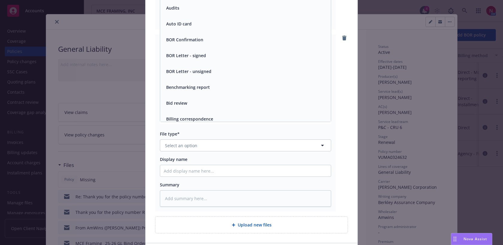
scroll to position [257, 0]
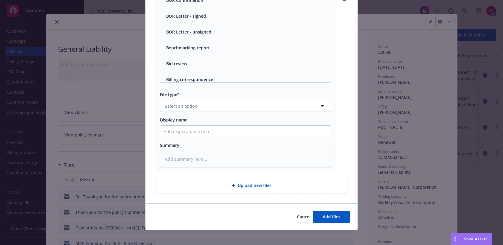
click at [351, 189] on div "pdf 109661479_MCE Framing Inc. - Amwins GL - Berkley.pdf Associations* Apply to…" at bounding box center [252, 3] width 212 height 401
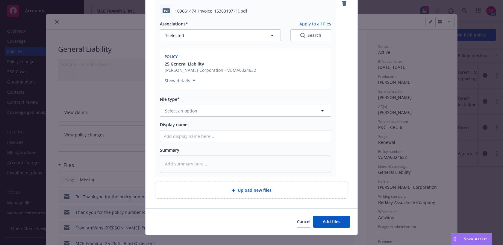
scroll to position [252, 0]
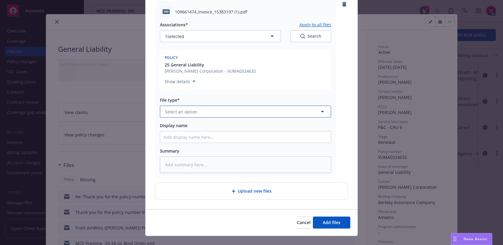
click at [278, 111] on button "Select an option" at bounding box center [245, 112] width 171 height 12
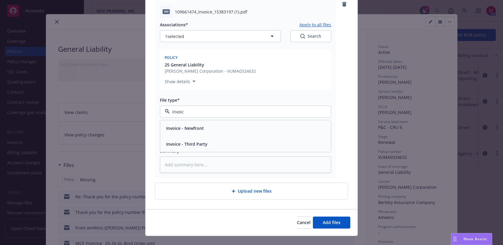
type input "invoice"
click at [263, 140] on div "Invoice - Third Party" at bounding box center [246, 144] width 164 height 9
type textarea "x"
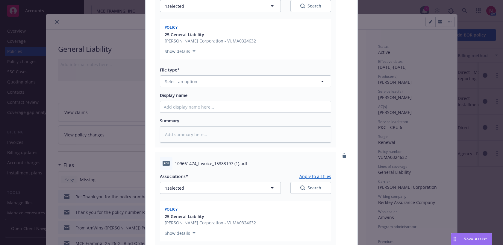
scroll to position [74, 0]
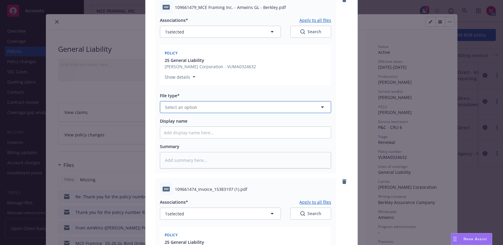
click at [286, 105] on button "Select an option" at bounding box center [245, 107] width 171 height 12
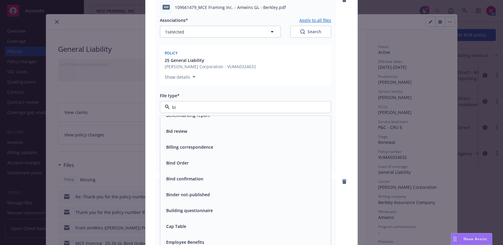
scroll to position [0, 0]
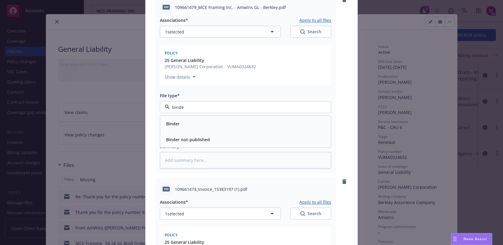
type input "binder"
click at [264, 126] on div "Binder" at bounding box center [246, 124] width 164 height 9
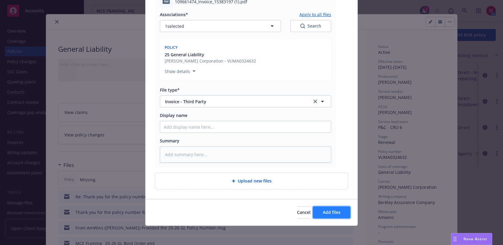
click at [333, 211] on span "Add files" at bounding box center [332, 213] width 18 height 6
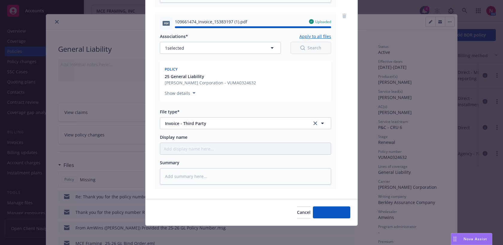
type textarea "x"
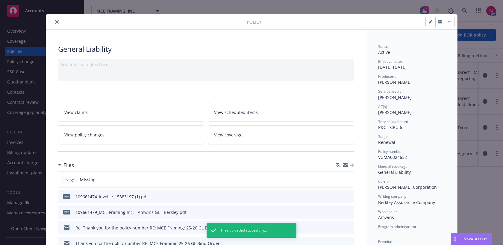
click at [346, 166] on icon "button" at bounding box center [345, 166] width 5 height 3
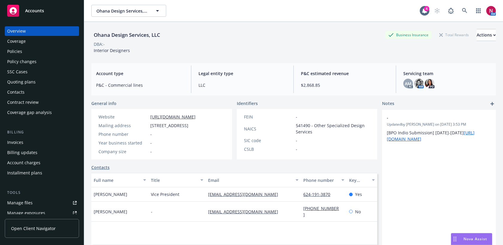
click at [458, 9] on div "AM" at bounding box center [463, 11] width 65 height 12
click at [463, 11] on icon at bounding box center [464, 10] width 5 height 5
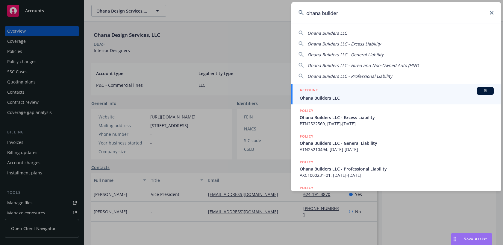
type input "ohana builder"
click at [373, 103] on link "ACCOUNT BI Ohana Builders LLC" at bounding box center [397, 94] width 210 height 21
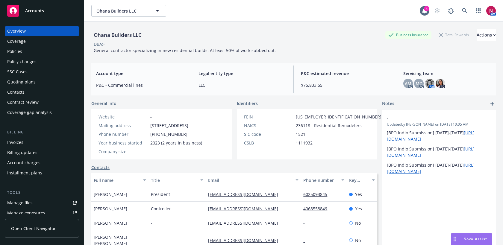
scroll to position [1, 0]
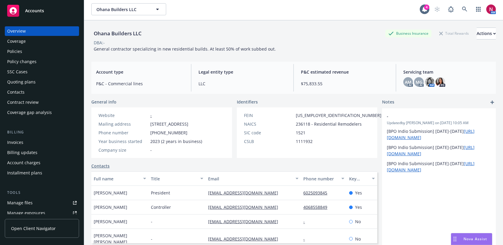
click at [34, 57] on div "Policy changes" at bounding box center [21, 62] width 29 height 10
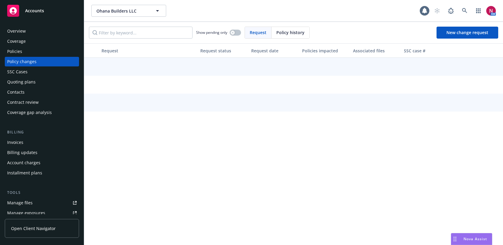
click at [33, 53] on div "Policies" at bounding box center [42, 52] width 70 height 10
